Goal: Task Accomplishment & Management: Complete application form

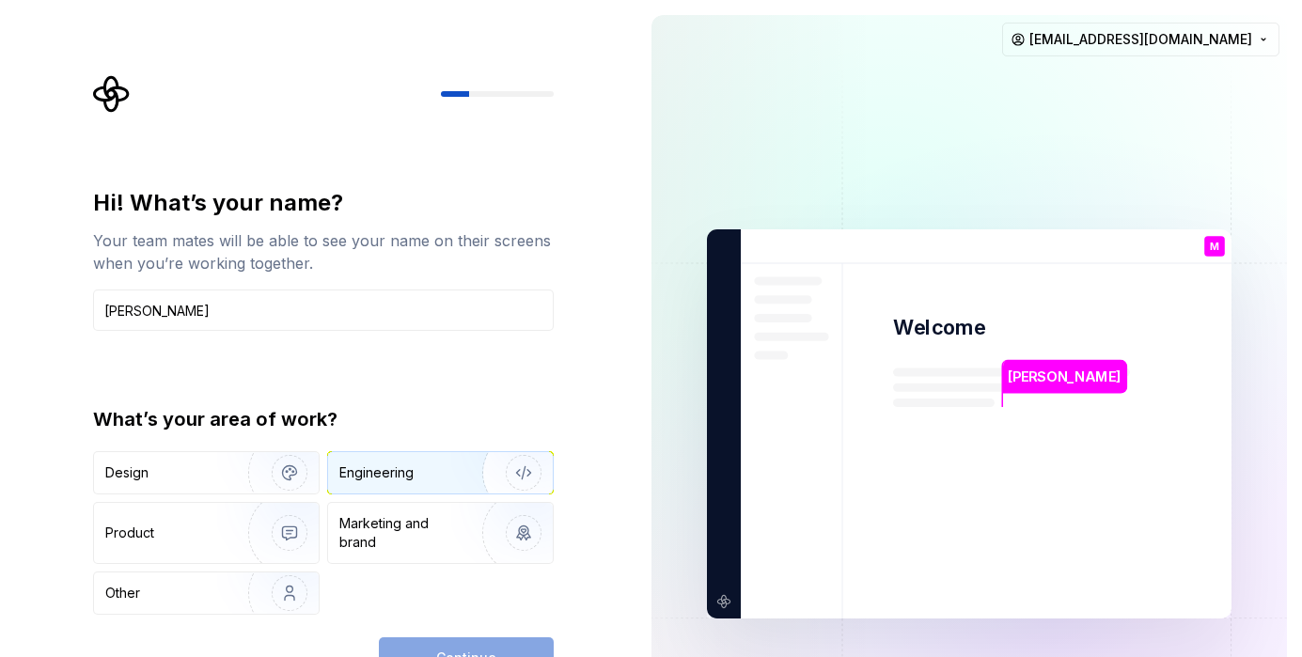
type input "[PERSON_NAME]"
click at [402, 471] on div "Engineering" at bounding box center [376, 473] width 74 height 19
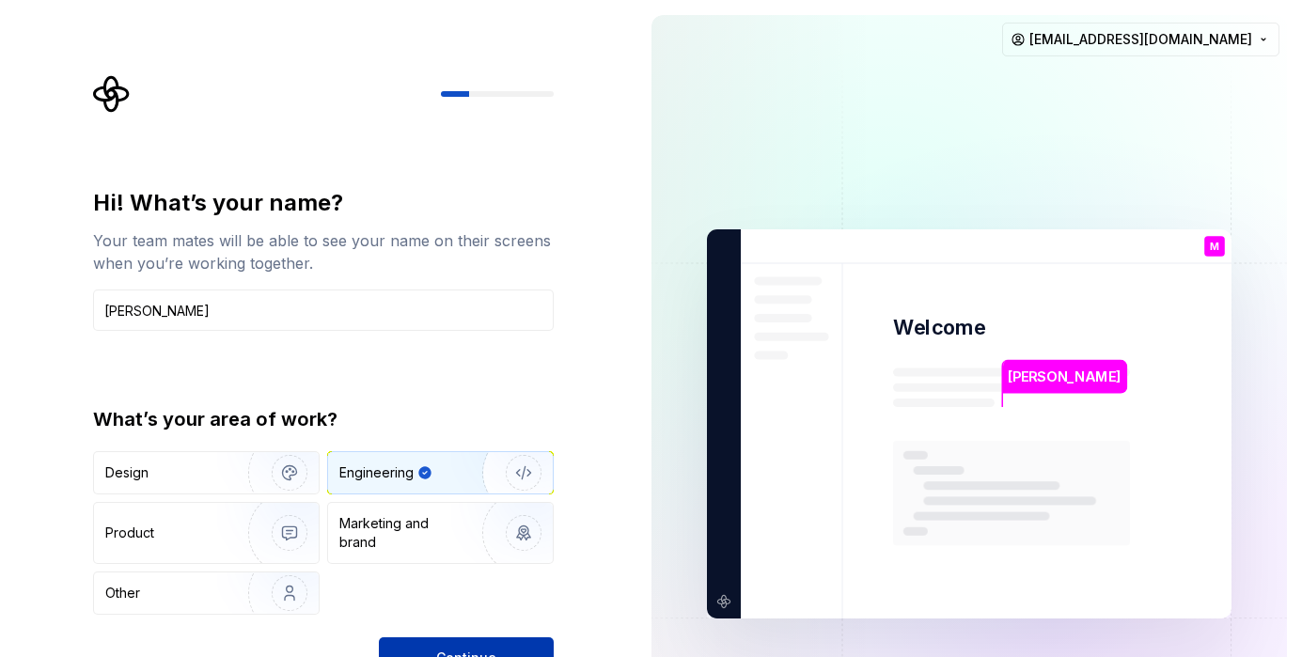
click at [433, 646] on button "Continue" at bounding box center [466, 658] width 175 height 41
click at [433, 646] on div "Continue" at bounding box center [466, 658] width 175 height 41
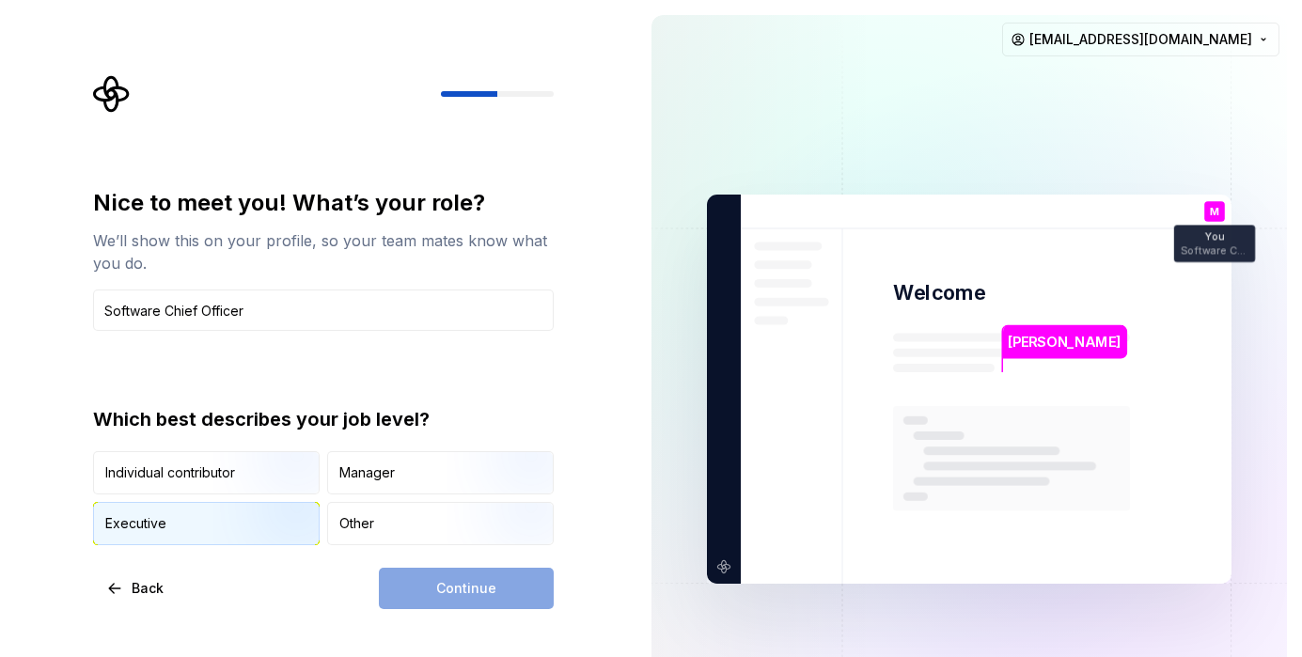
type input "Software Chief Officer"
click at [243, 528] on img "button" at bounding box center [273, 547] width 120 height 126
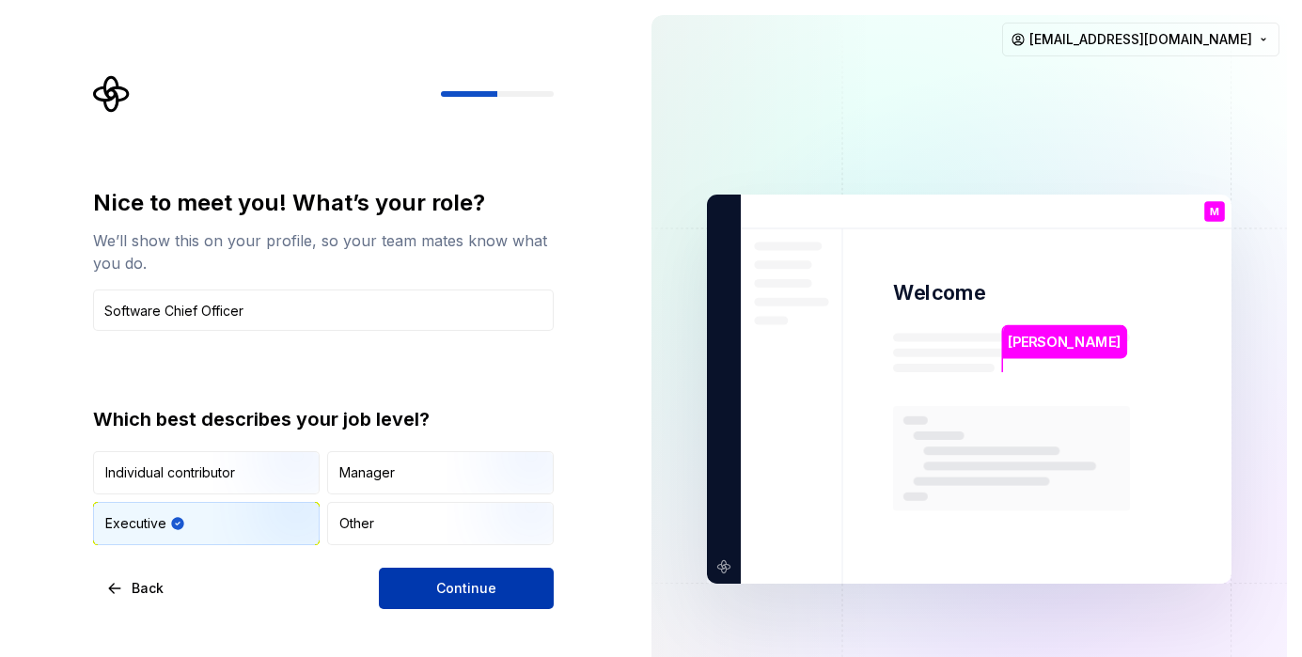
click at [441, 581] on span "Continue" at bounding box center [466, 588] width 60 height 19
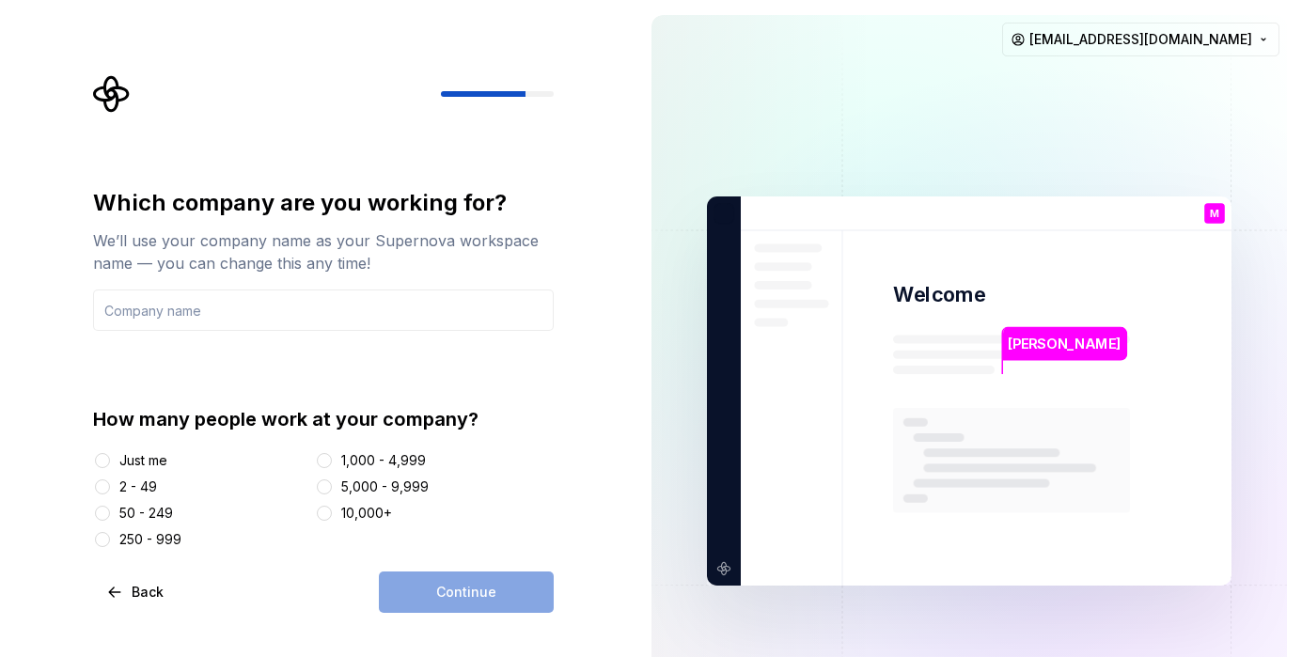
click at [124, 459] on div "Just me" at bounding box center [143, 460] width 48 height 19
click at [110, 459] on button "Just me" at bounding box center [102, 460] width 15 height 15
click at [471, 588] on div "Continue" at bounding box center [466, 592] width 175 height 41
click at [292, 322] on input "text" at bounding box center [323, 310] width 461 height 41
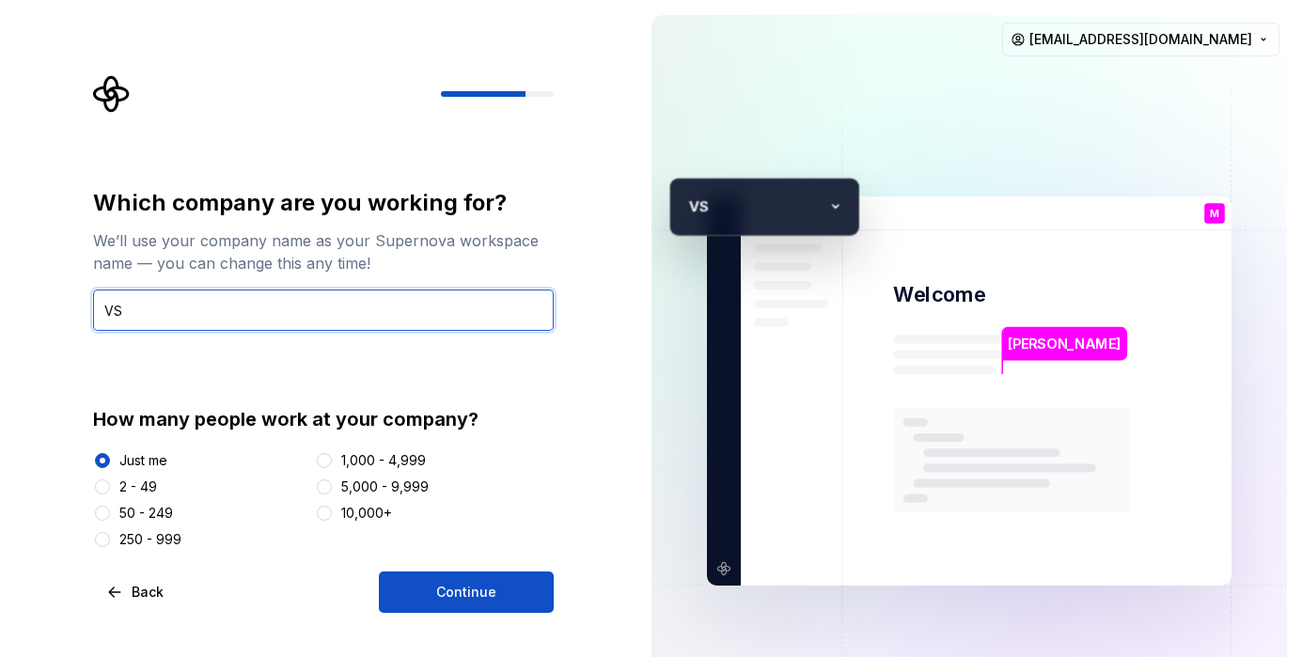
type input "V"
type input "KarsHub"
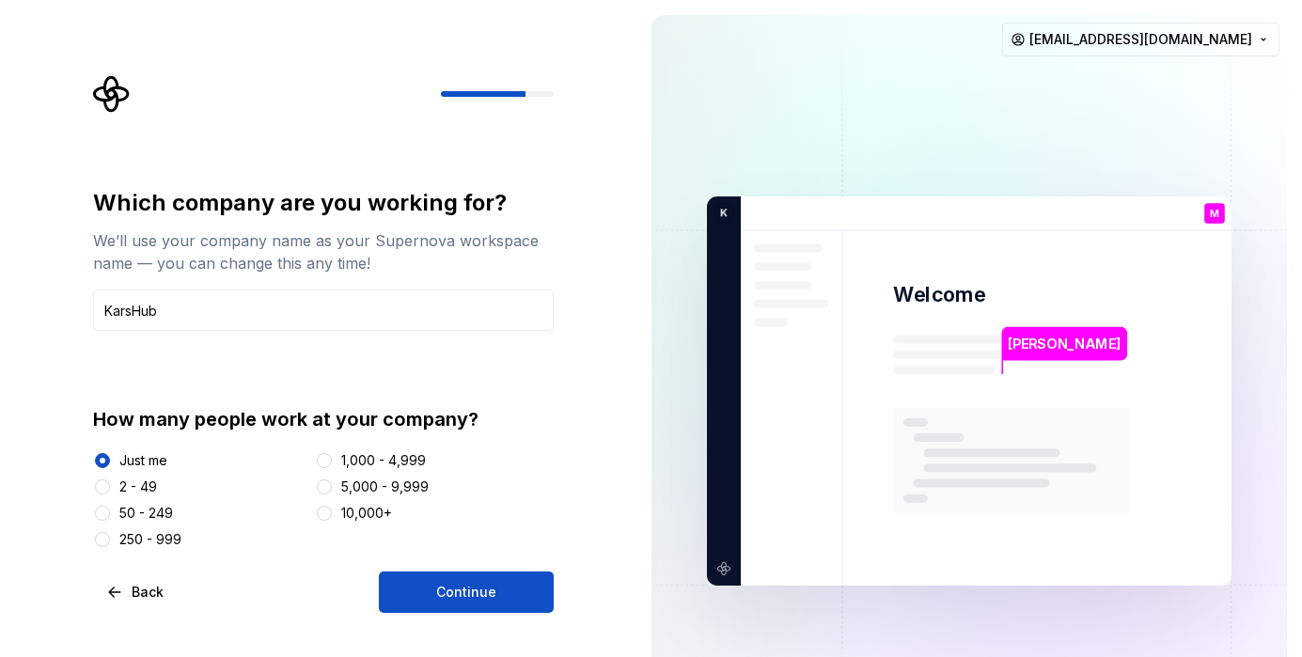
click at [93, 487] on div at bounding box center [102, 487] width 19 height 19
click at [97, 488] on button "2 - 49" at bounding box center [102, 487] width 15 height 15
click at [476, 576] on button "Continue" at bounding box center [466, 592] width 175 height 41
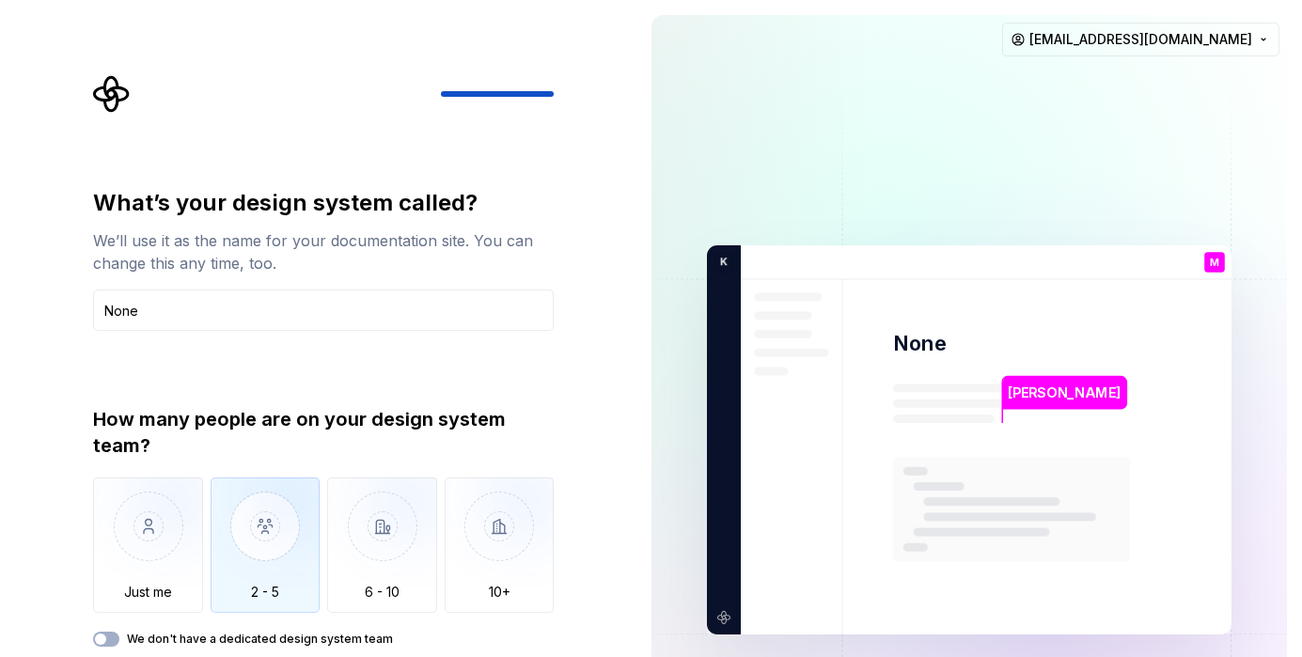
click at [265, 553] on img "button" at bounding box center [266, 541] width 110 height 126
click at [102, 643] on span "button" at bounding box center [100, 639] width 11 height 11
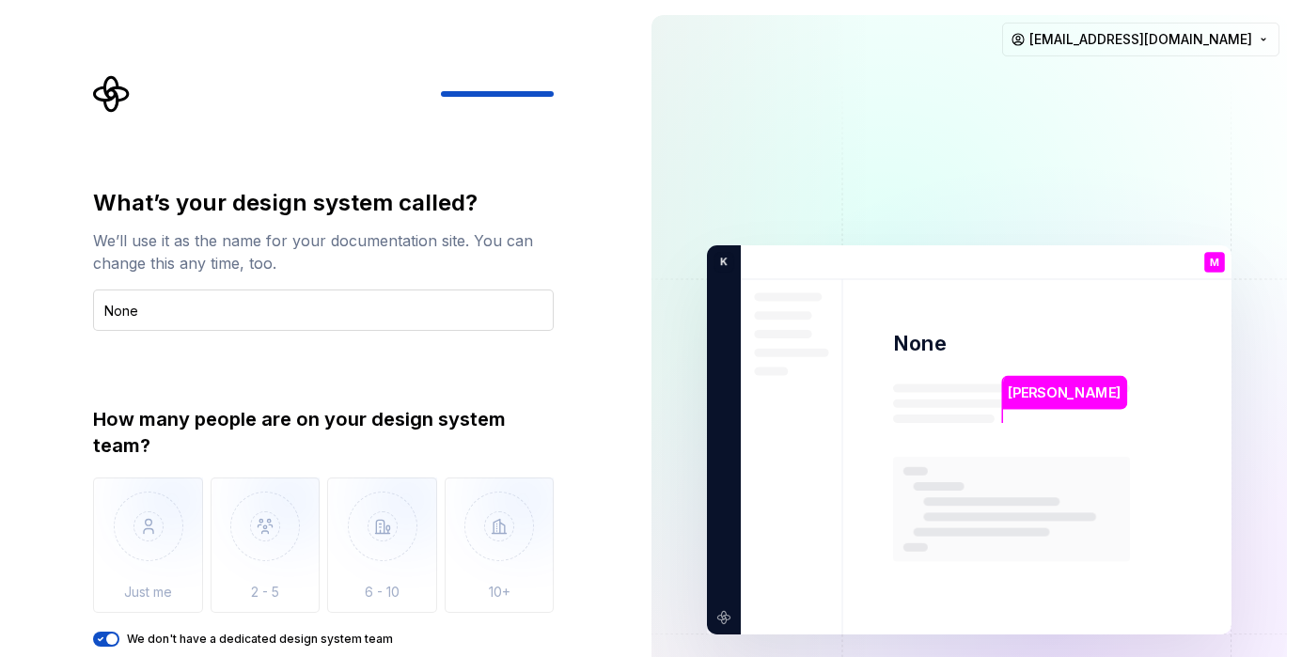
click at [353, 323] on input "None" at bounding box center [323, 310] width 461 height 41
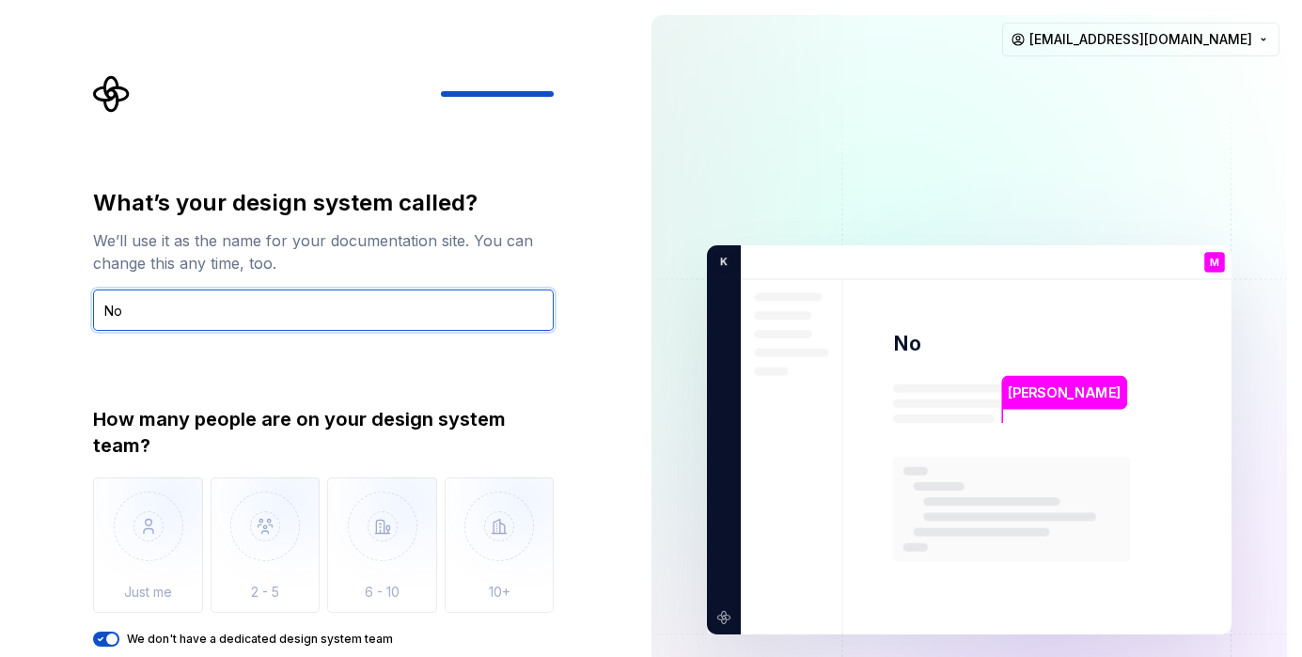
type input "N"
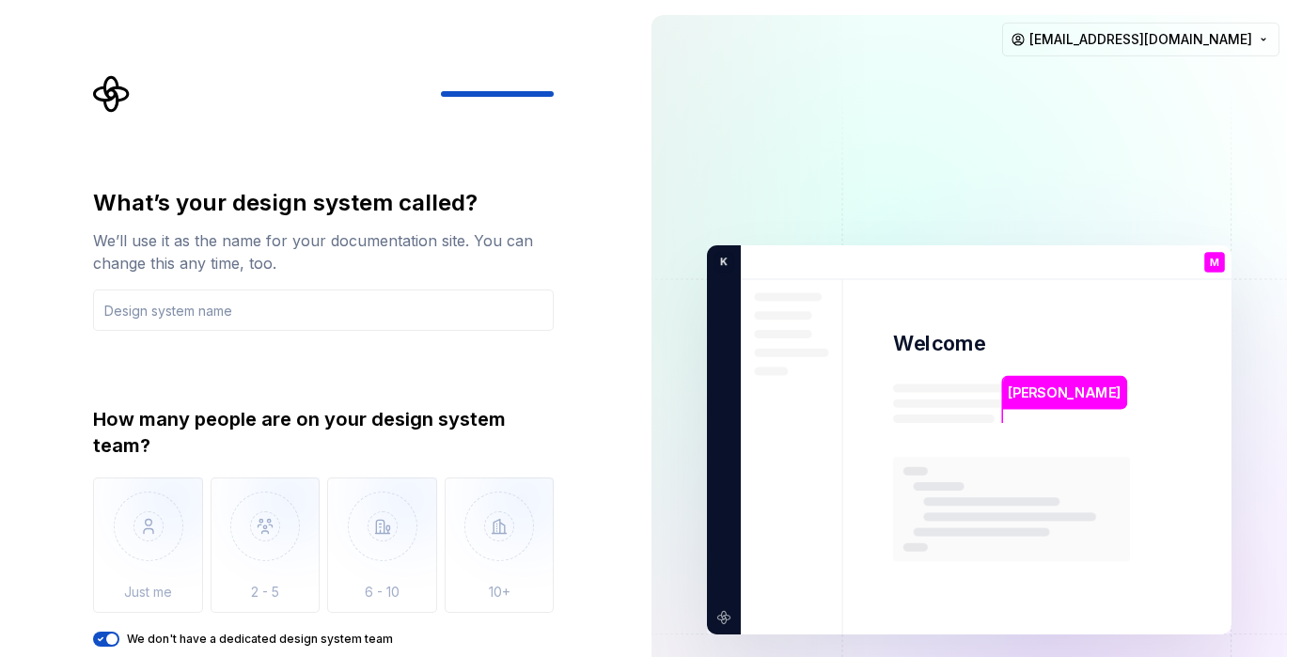
click at [609, 447] on div "What’s your design system called? We’ll use it as the name for your documentati…" at bounding box center [318, 440] width 637 height 880
click at [835, 387] on img at bounding box center [970, 440] width 762 height 889
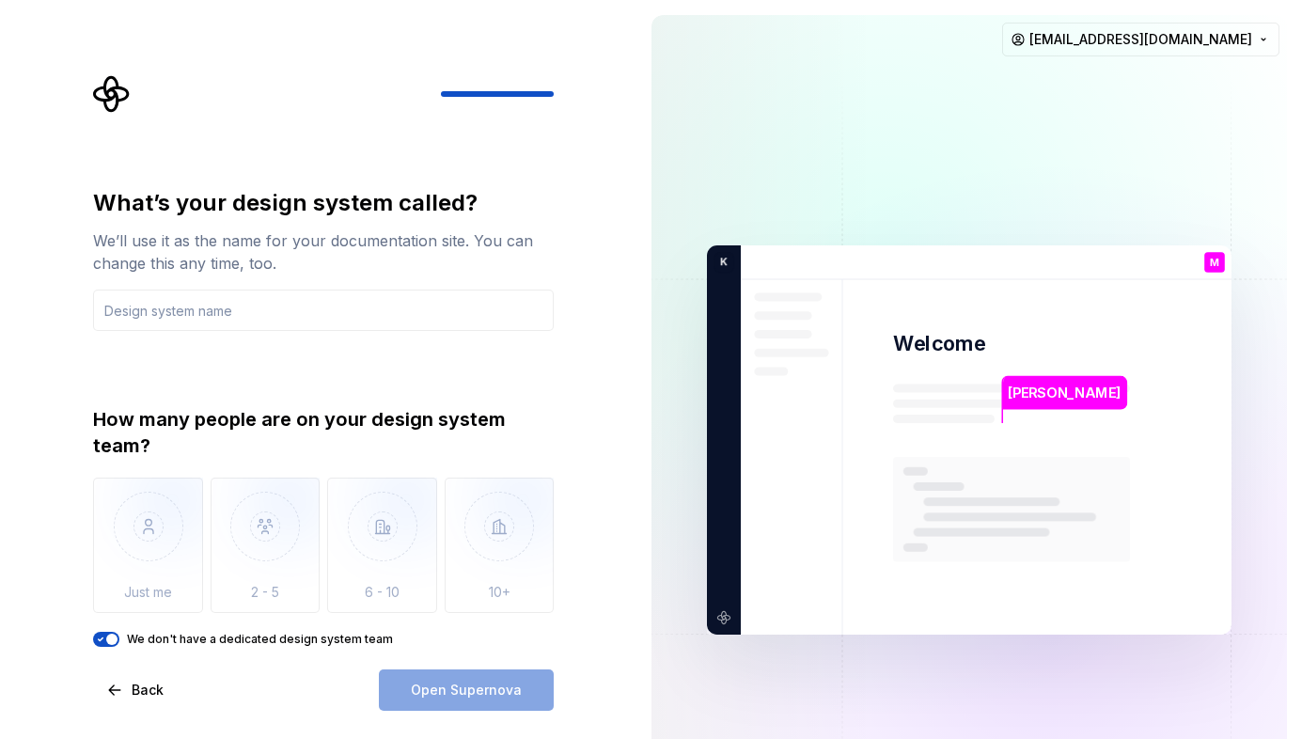
click at [412, 656] on div "Open Supernova" at bounding box center [466, 690] width 175 height 41
click at [276, 294] on input "text" at bounding box center [323, 310] width 461 height 41
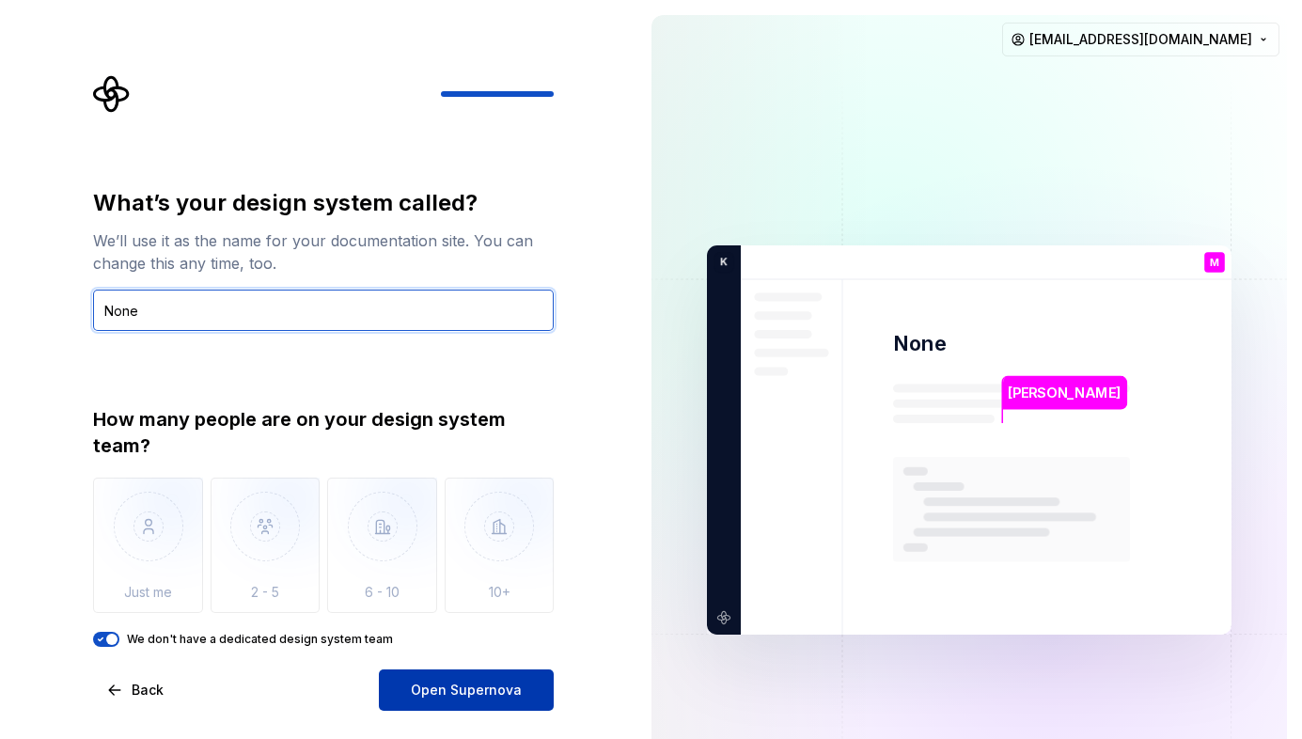
type input "None"
click at [462, 656] on span "Open Supernova" at bounding box center [466, 690] width 111 height 19
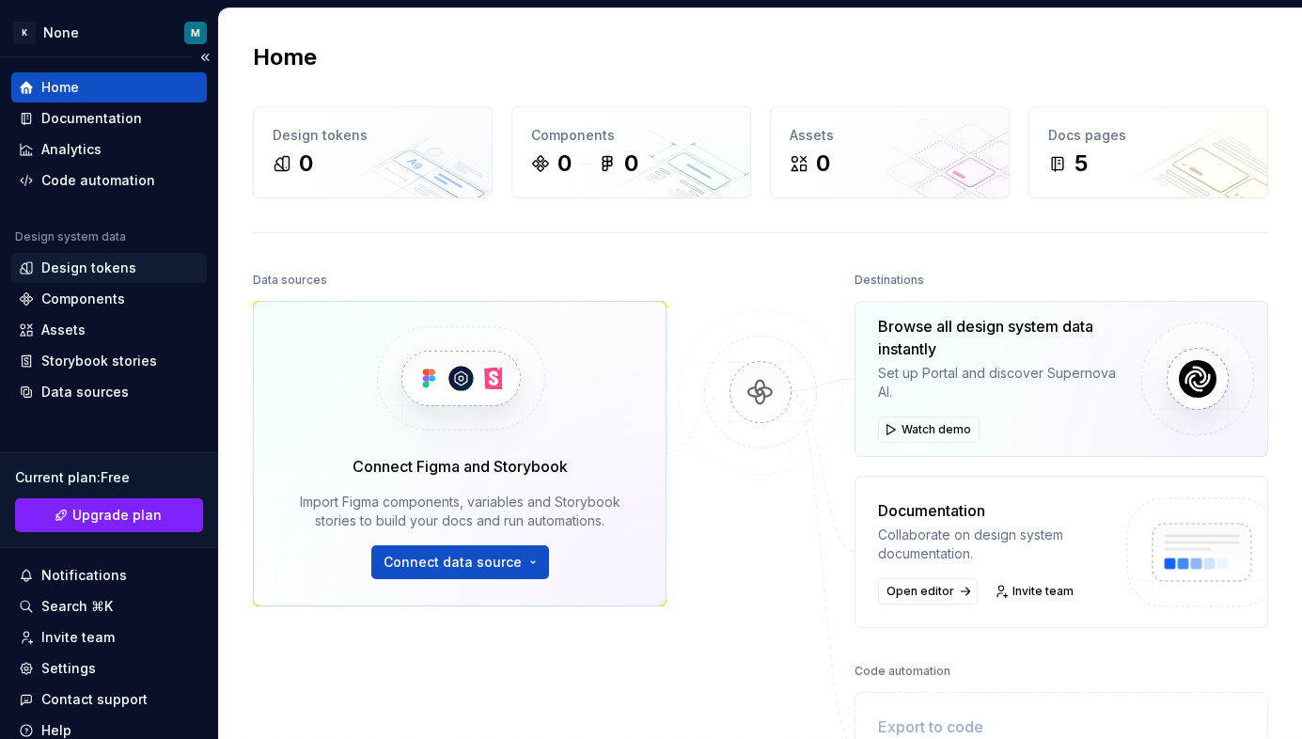
click at [65, 265] on div "Design tokens" at bounding box center [88, 268] width 95 height 19
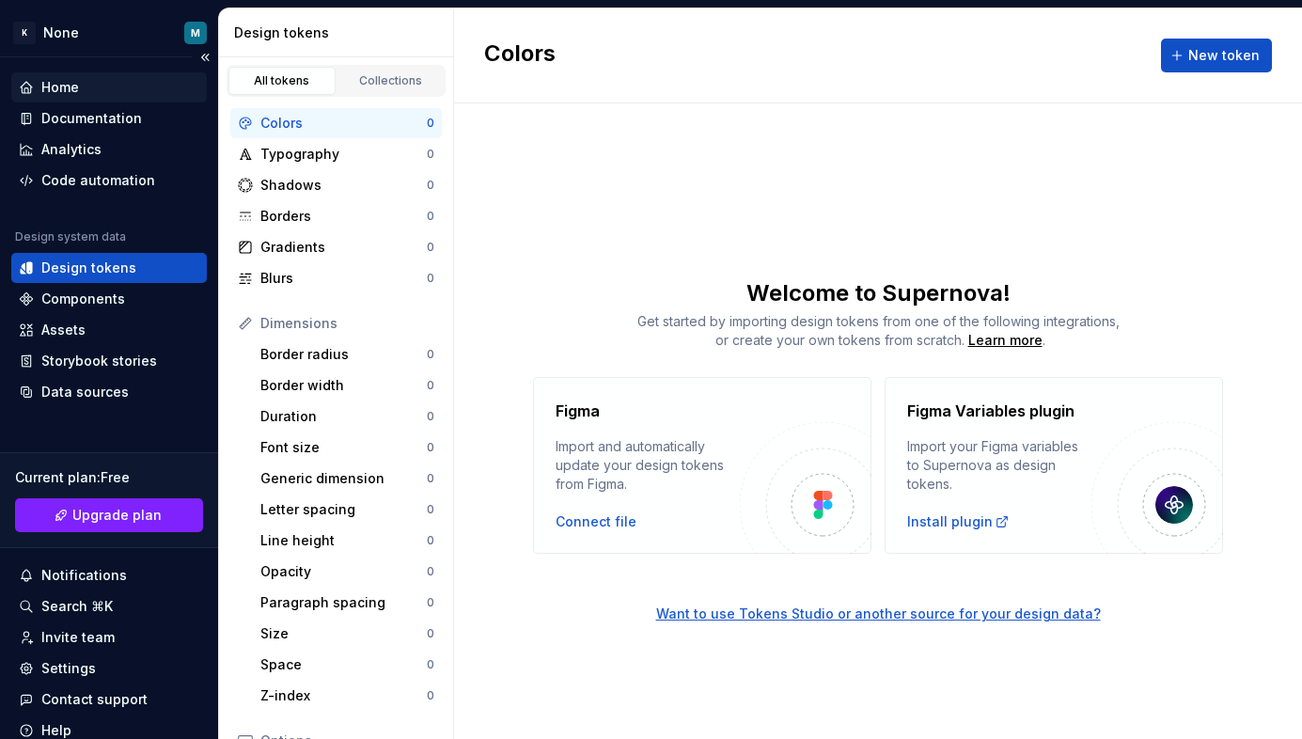
click at [83, 81] on div "Home" at bounding box center [109, 87] width 181 height 19
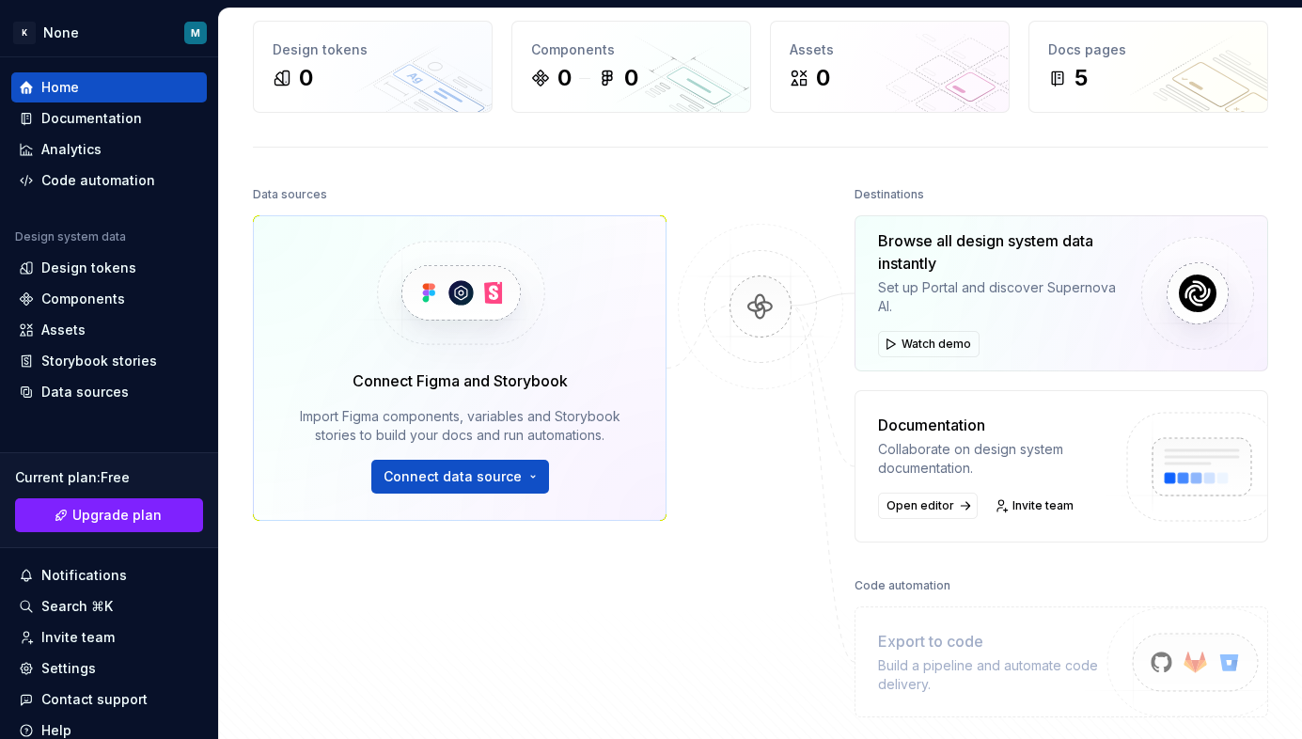
scroll to position [349, 0]
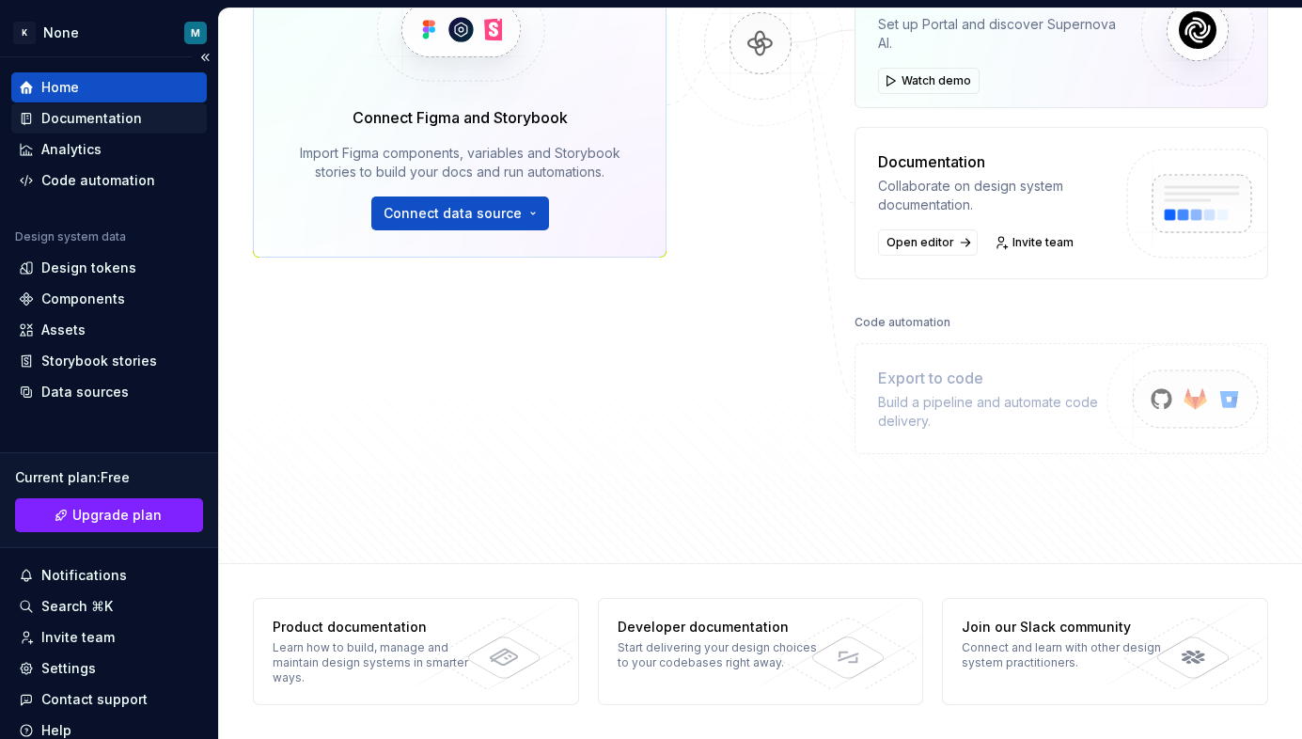
click at [87, 113] on div "Documentation" at bounding box center [91, 118] width 101 height 19
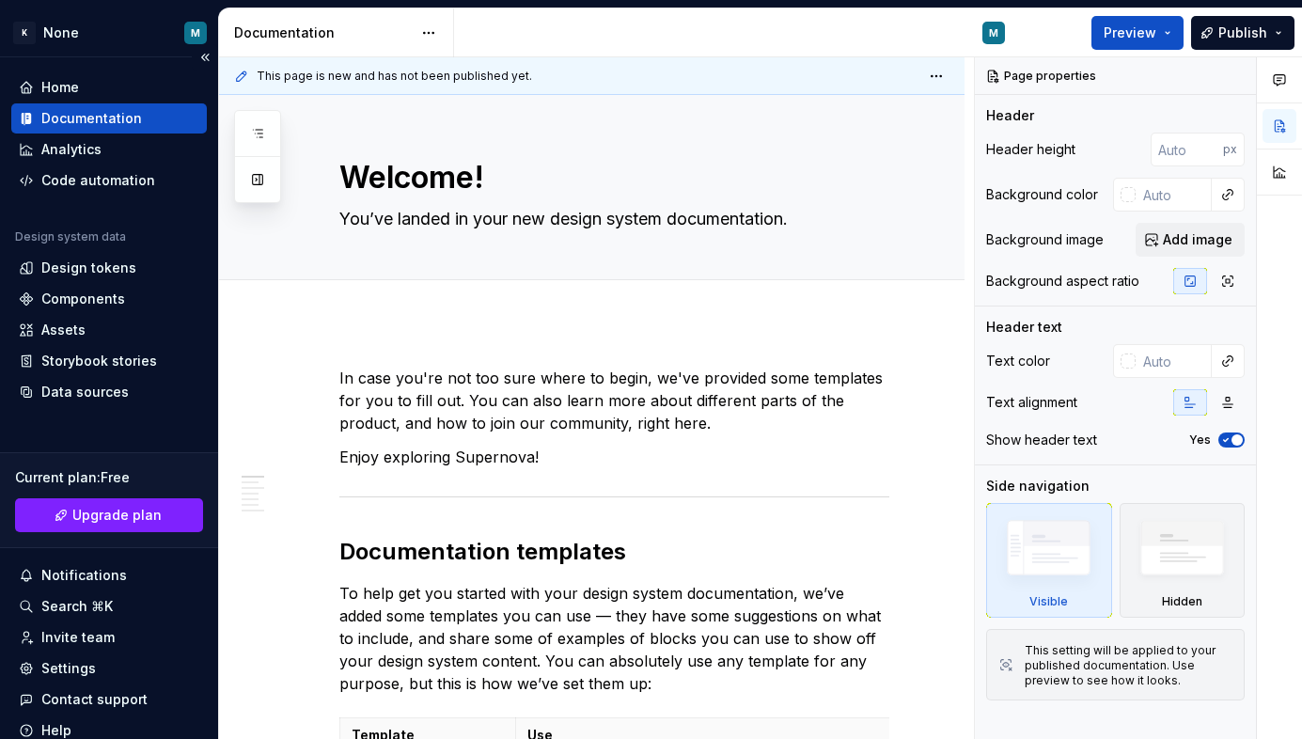
type textarea "*"
click at [82, 184] on div "Code automation" at bounding box center [98, 180] width 114 height 19
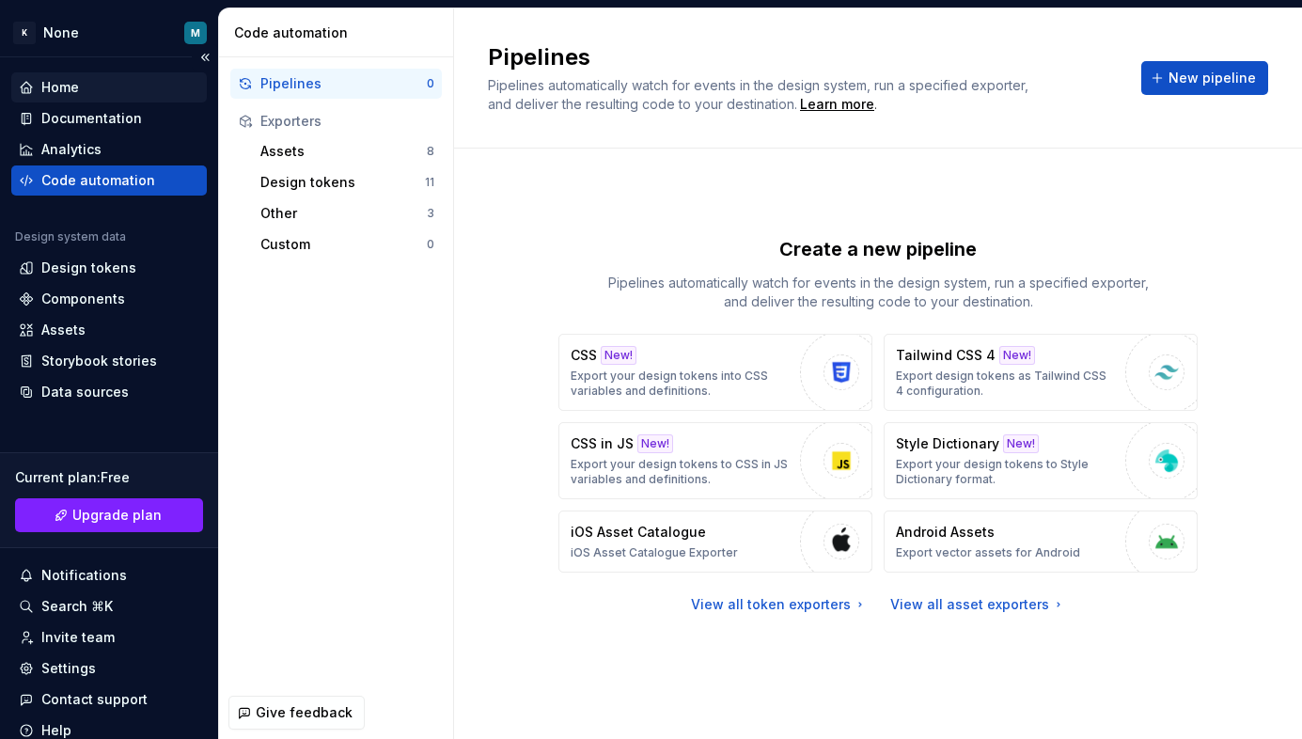
click at [94, 87] on div "Home" at bounding box center [109, 87] width 181 height 19
